Goal: Find contact information: Find contact information

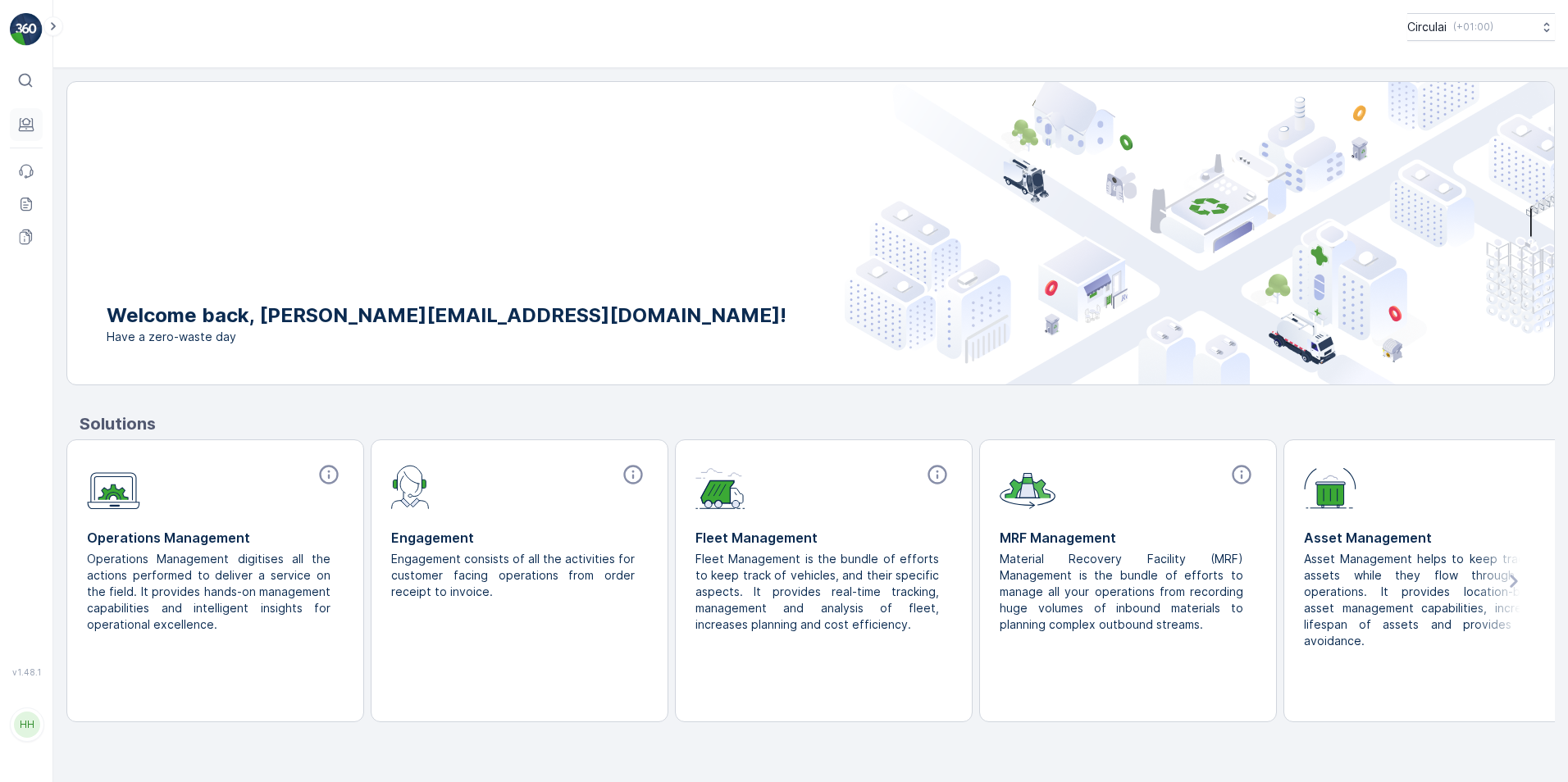
click at [12, 117] on div "⌘B Engagement Events Reports Documents v 1.48.1 HH [PERSON_NAME][EMAIL_ADDRESS]…" at bounding box center [26, 391] width 53 height 782
click at [18, 118] on icon at bounding box center [26, 124] width 17 height 17
click at [81, 151] on p "Entities" at bounding box center [80, 146] width 41 height 17
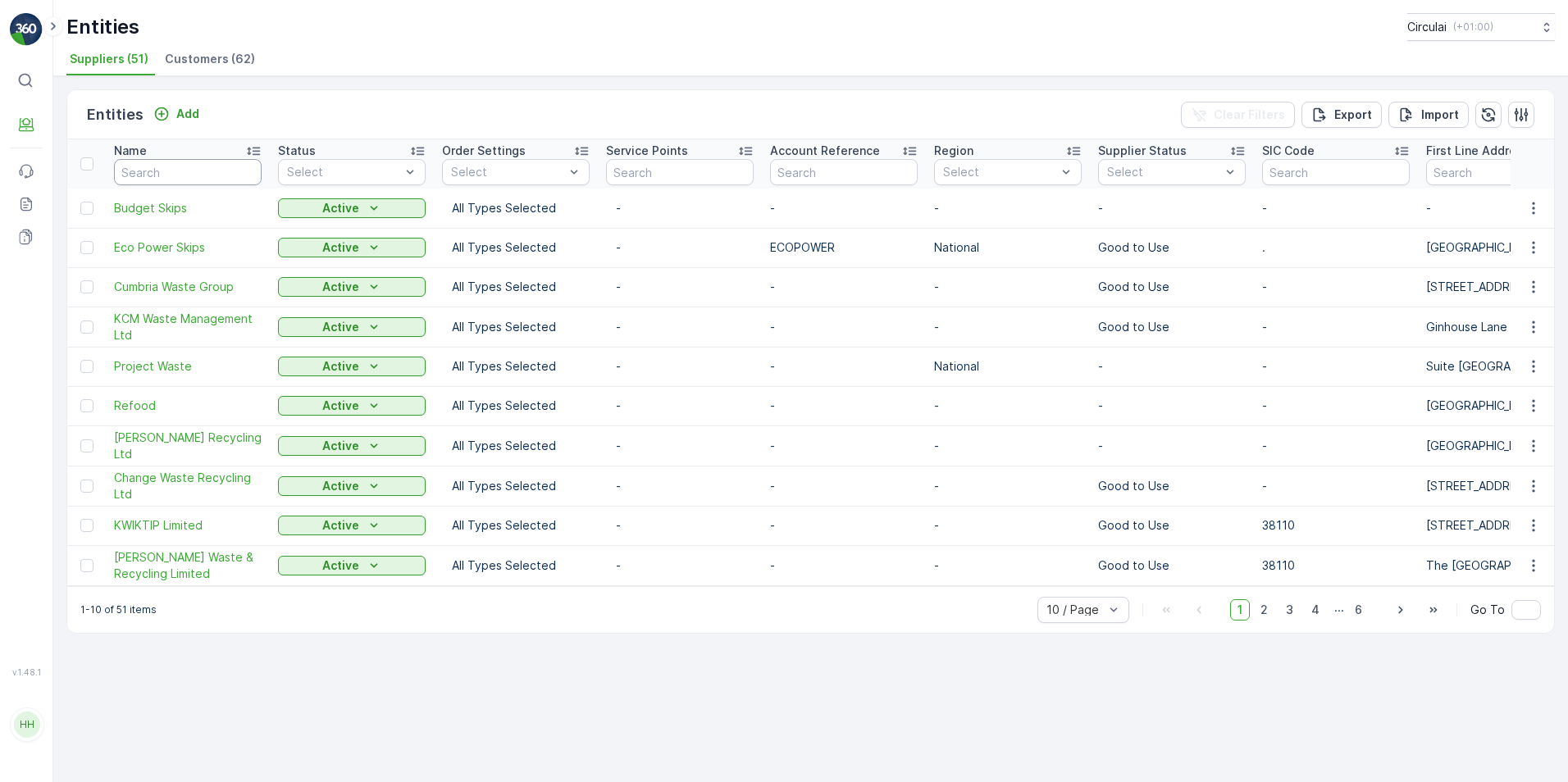
click at [133, 178] on input "text" at bounding box center [187, 173] width 147 height 26
click at [205, 65] on span "Customers (62)" at bounding box center [209, 59] width 90 height 17
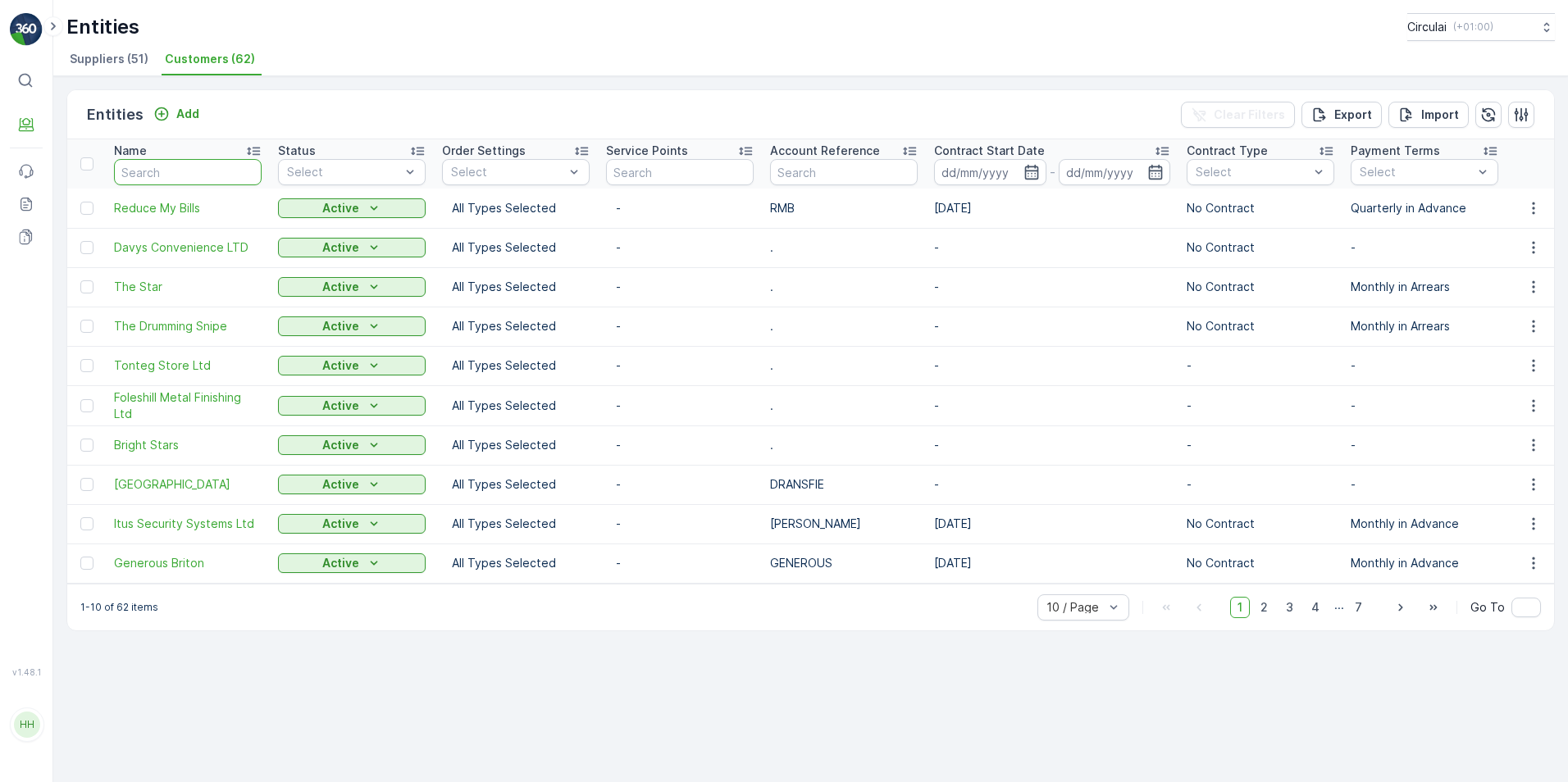
click at [186, 173] on input "text" at bounding box center [187, 173] width 147 height 26
type input "eco"
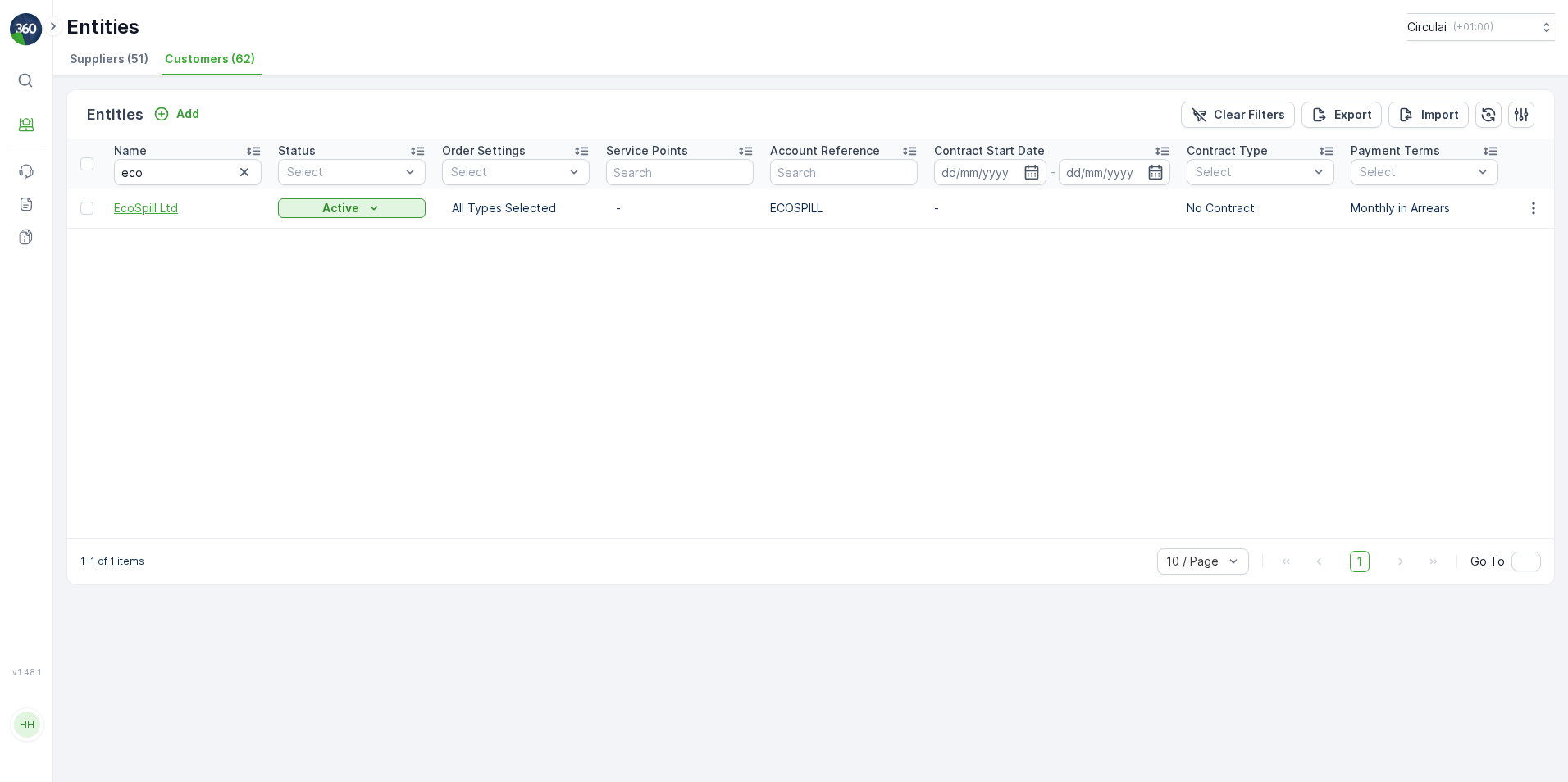
click at [167, 211] on span "EcoSpill Ltd" at bounding box center [187, 208] width 147 height 17
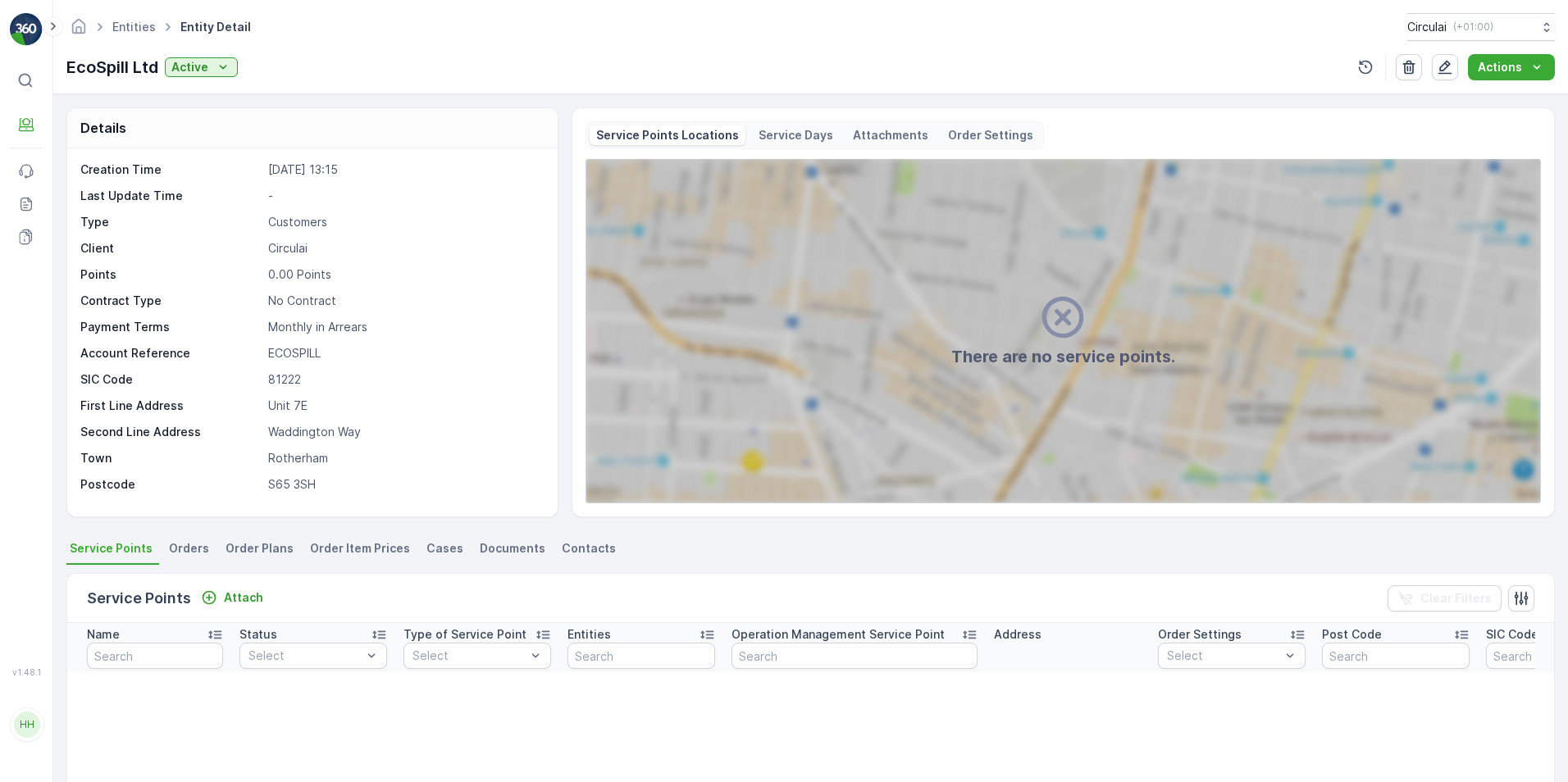
click at [597, 542] on span "Contacts" at bounding box center [589, 548] width 54 height 17
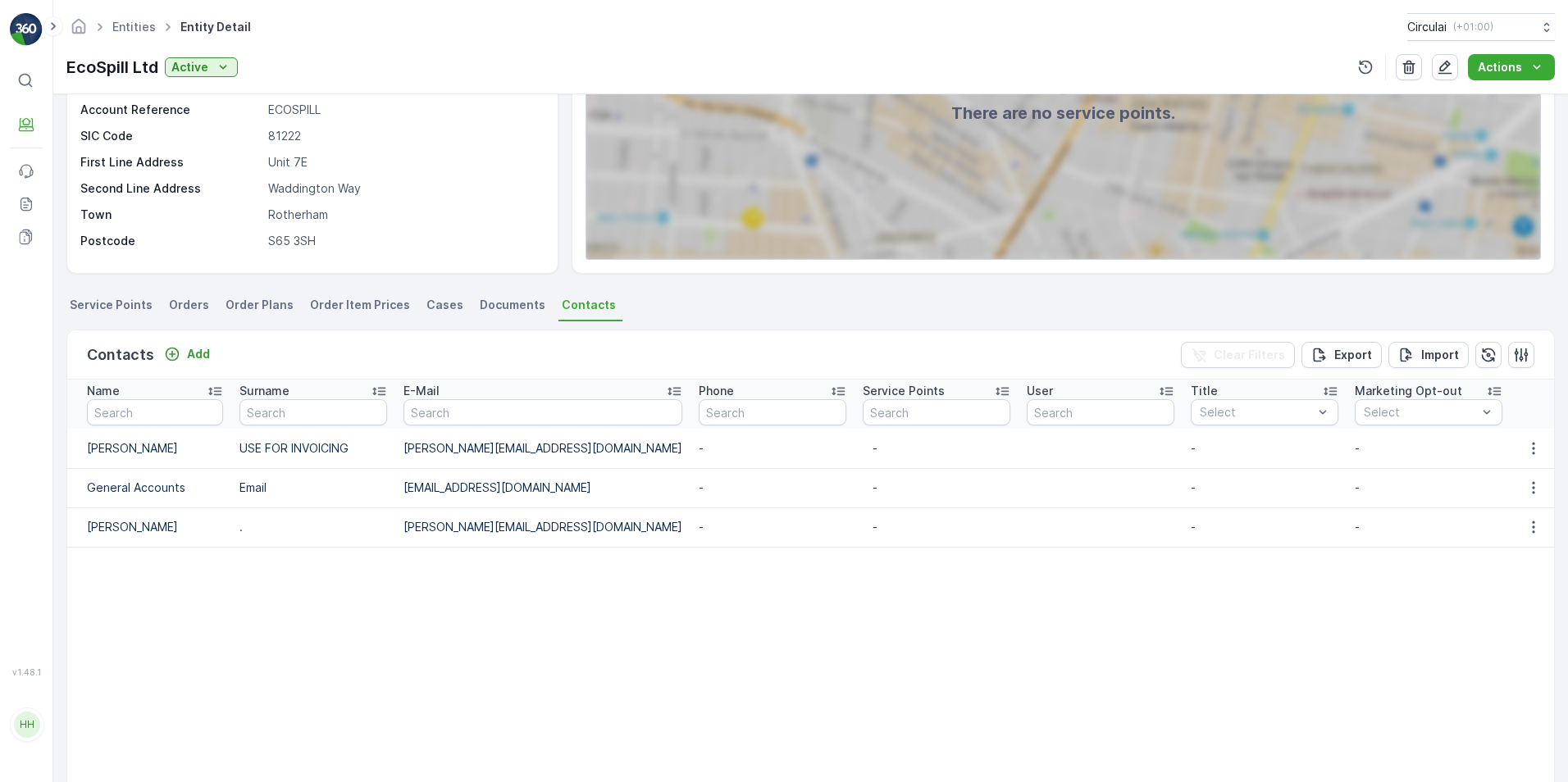
scroll to position [246, 0]
drag, startPoint x: 533, startPoint y: 522, endPoint x: 395, endPoint y: 520, distance: 138.0
click at [395, 520] on td "[PERSON_NAME][EMAIL_ADDRESS][DOMAIN_NAME]" at bounding box center [542, 525] width 295 height 39
copy td "[PERSON_NAME][EMAIL_ADDRESS][DOMAIN_NAME]"
click at [585, 615] on table "Name Surname E-Mail Phone Service Points User Title Select Marketing Opt-out Se…" at bounding box center [1310, 581] width 2484 height 408
